Goal: Task Accomplishment & Management: Manage account settings

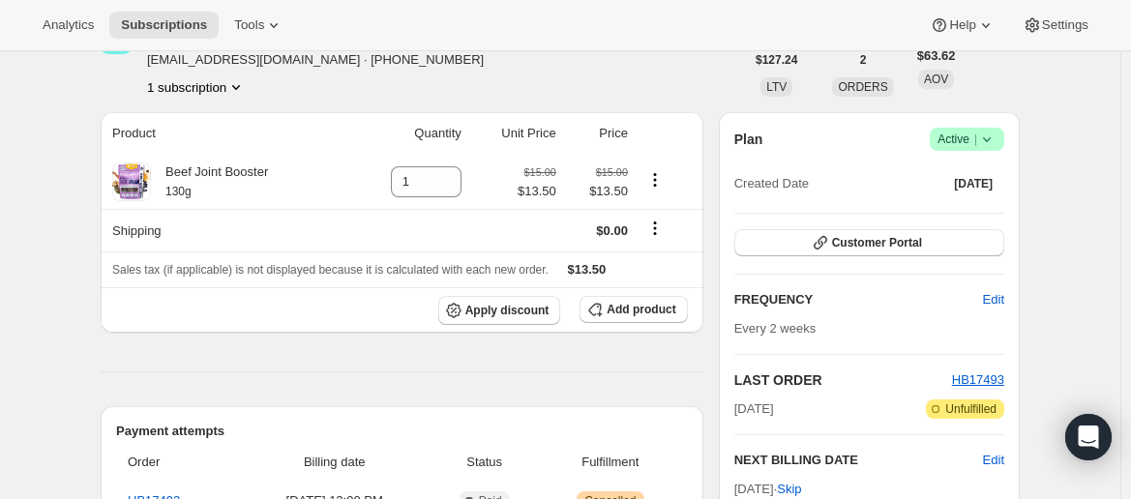
scroll to position [114, 0]
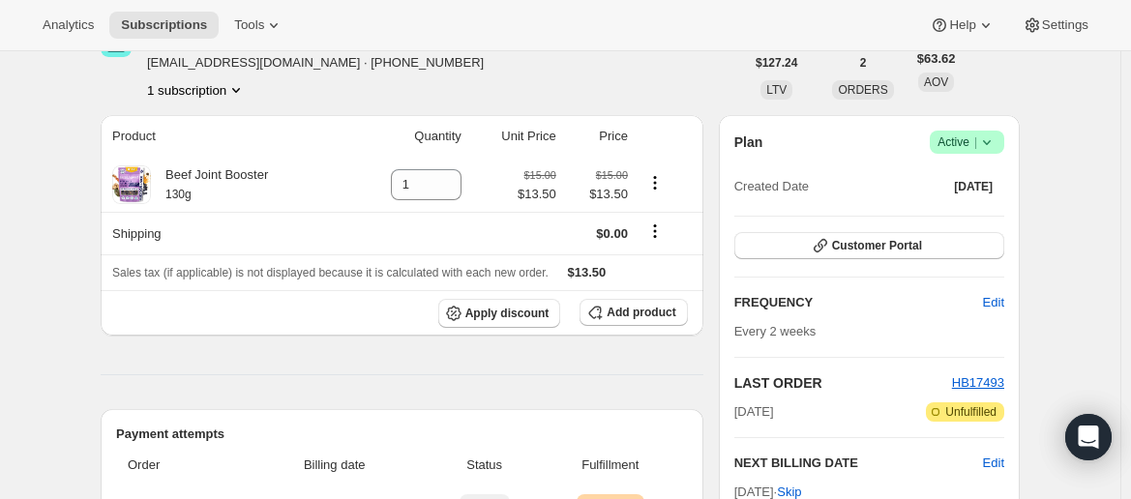
click at [991, 144] on icon at bounding box center [986, 142] width 19 height 19
click at [966, 206] on span "Cancel subscription" at bounding box center [972, 212] width 109 height 15
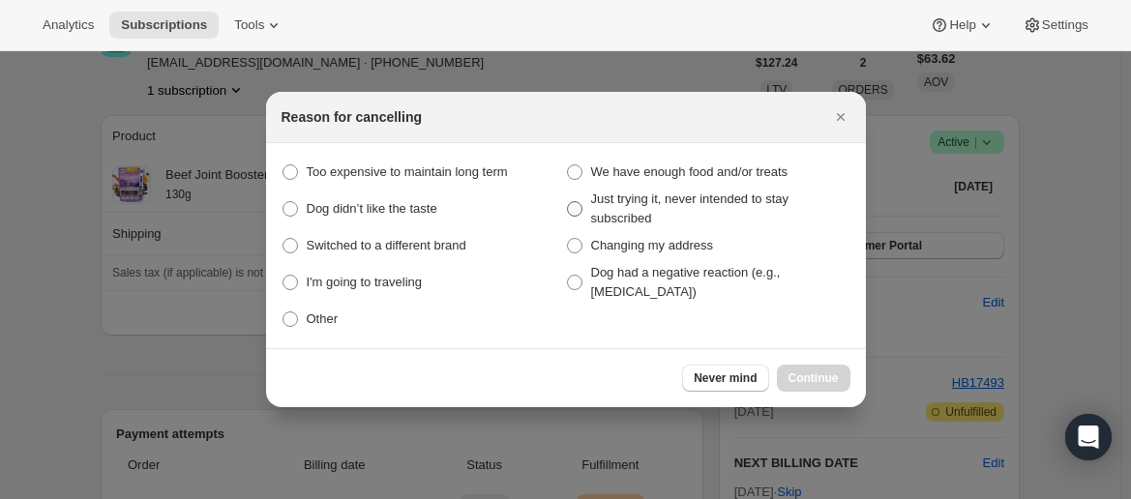
click at [660, 214] on span "Just trying it, never intended to stay subscribed" at bounding box center [720, 209] width 259 height 39
click at [568, 202] on this "Just trying it, never intended to stay subscribed" at bounding box center [567, 201] width 1 height 1
radio this "true"
click at [803, 373] on span "Continue" at bounding box center [813, 377] width 50 height 15
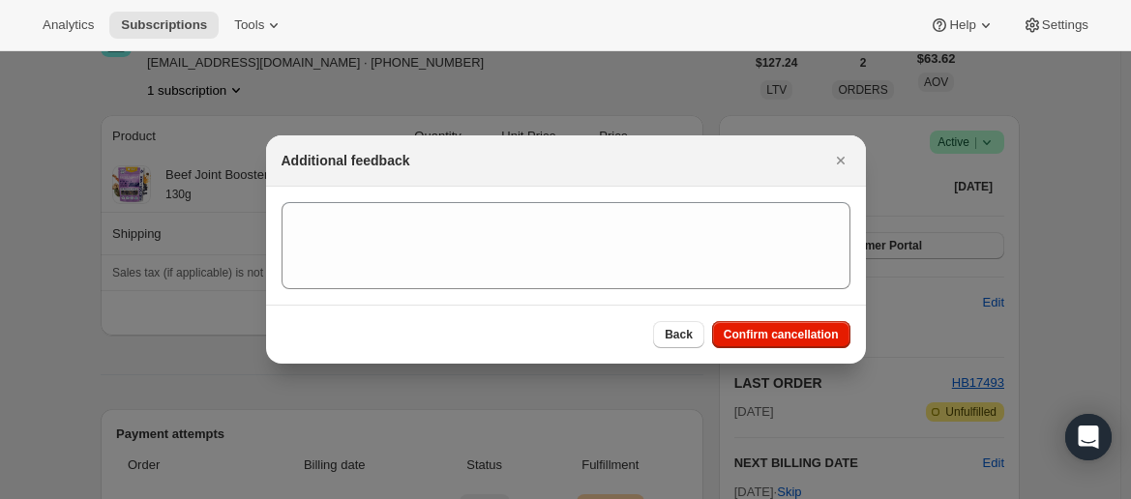
click at [452, 187] on section ":rb6:" at bounding box center [566, 246] width 600 height 118
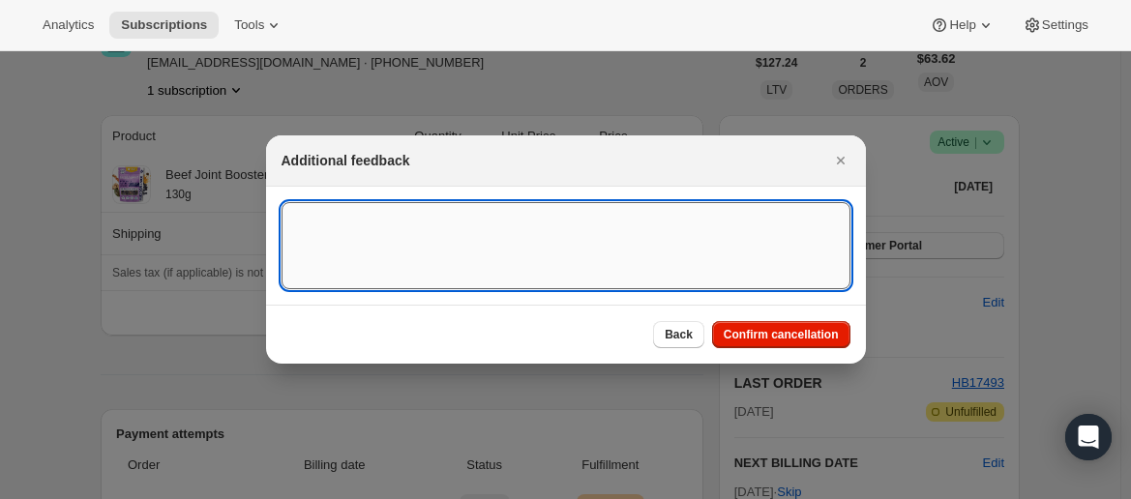
click at [461, 250] on textarea ":rb6:" at bounding box center [565, 245] width 569 height 87
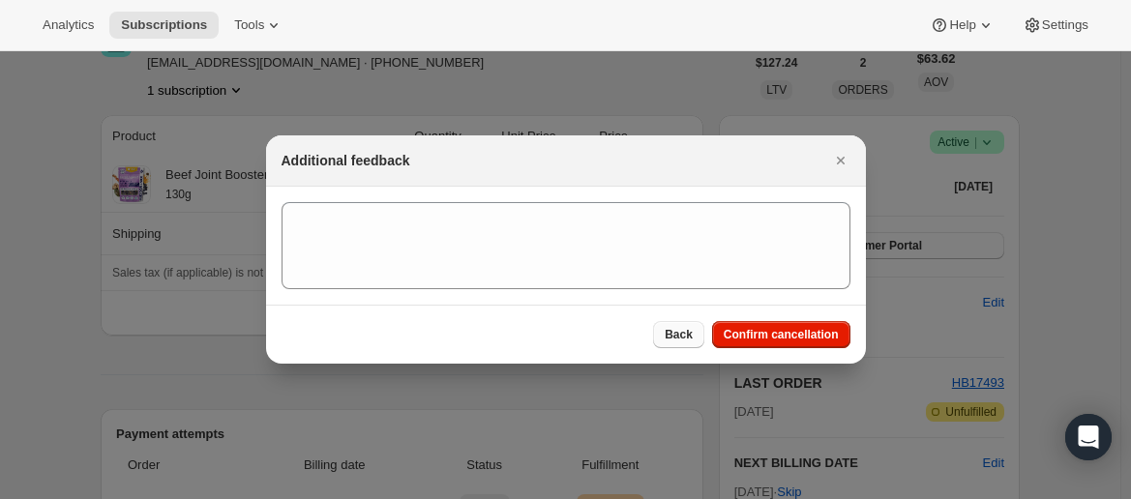
click at [677, 340] on span "Back" at bounding box center [679, 334] width 28 height 15
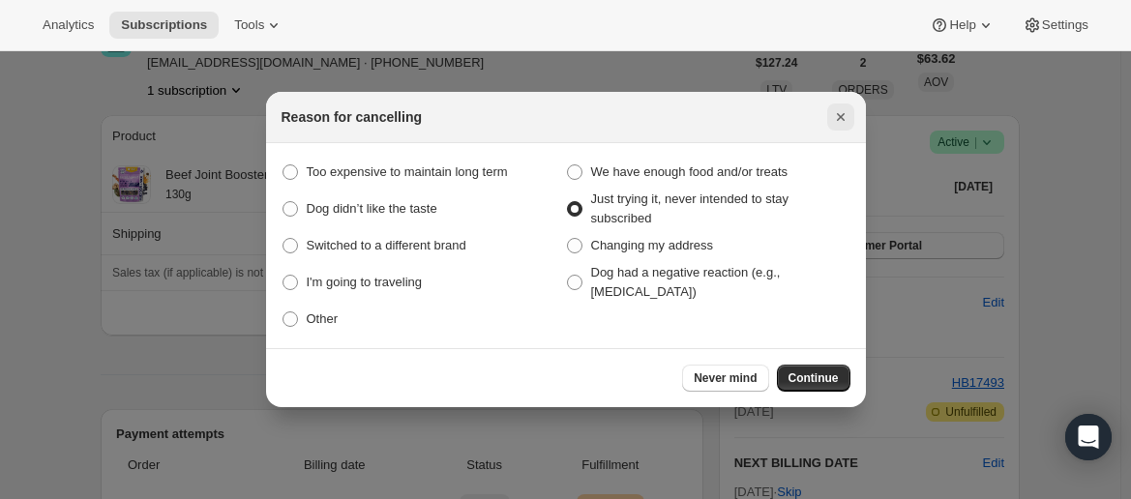
click at [836, 121] on icon "Close" at bounding box center [840, 116] width 19 height 19
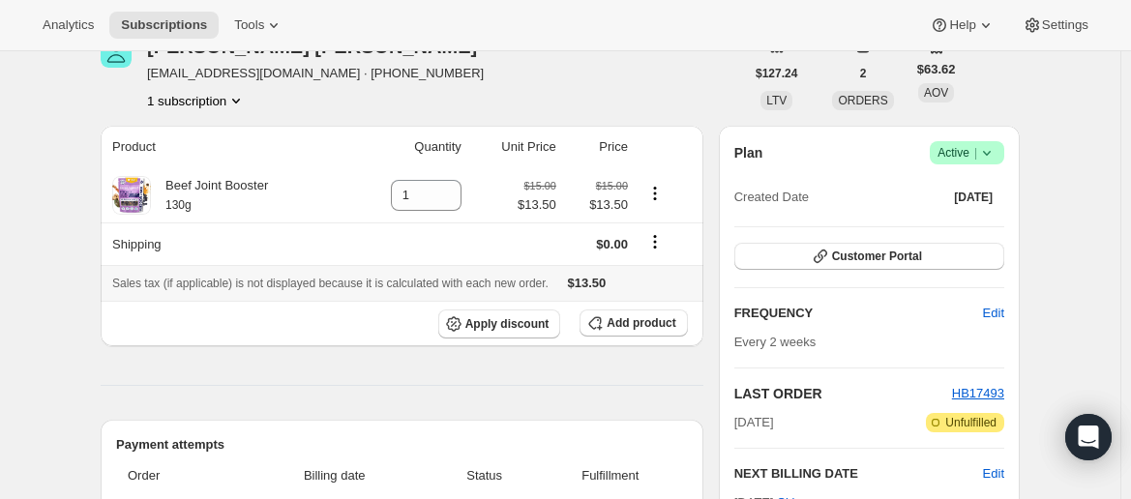
scroll to position [0, 0]
